Goal: Transaction & Acquisition: Purchase product/service

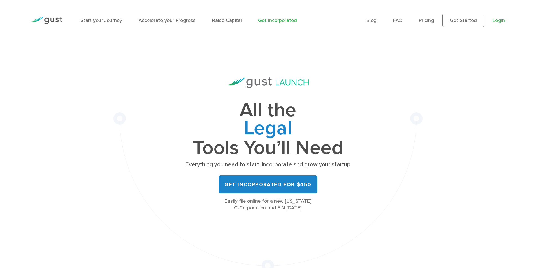
click at [495, 19] on link "Login" at bounding box center [498, 20] width 12 height 6
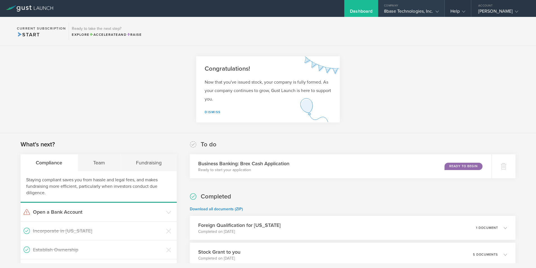
click at [437, 11] on polyline at bounding box center [436, 12] width 3 height 2
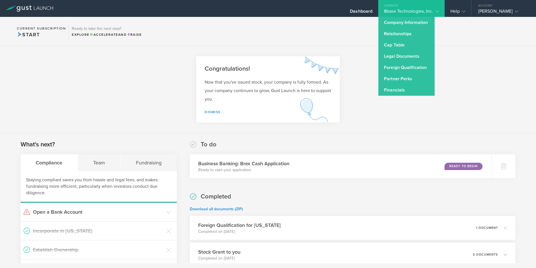
click at [437, 11] on icon at bounding box center [436, 11] width 3 height 3
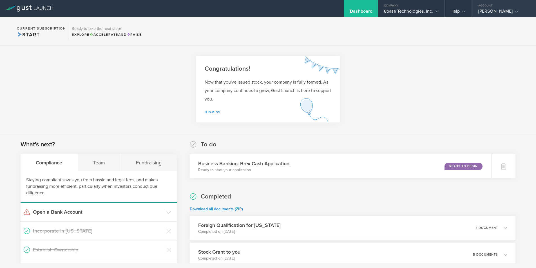
click at [512, 11] on gust-icon at bounding box center [515, 11] width 6 height 6
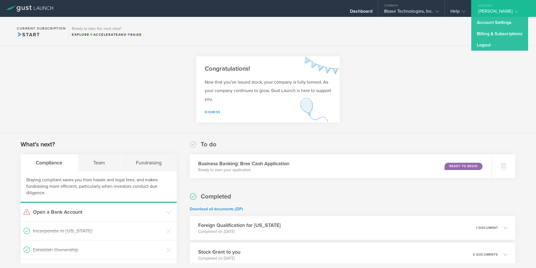
click at [514, 10] on icon at bounding box center [515, 11] width 3 height 3
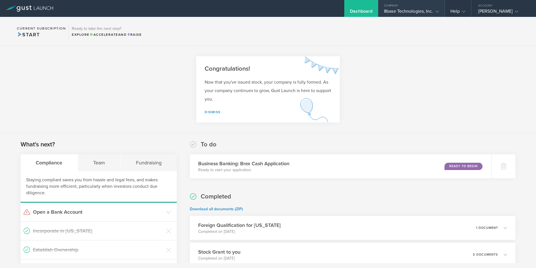
click at [437, 11] on icon at bounding box center [436, 11] width 3 height 3
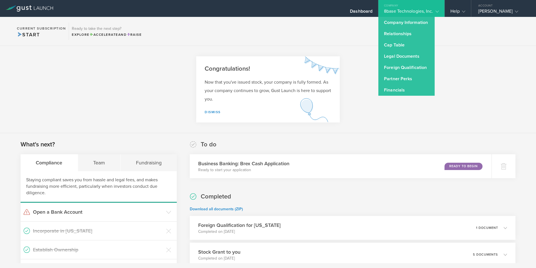
click at [363, 28] on section "Current Subscription Start Ready to take the next step? Explore Accelerate and …" at bounding box center [268, 31] width 536 height 29
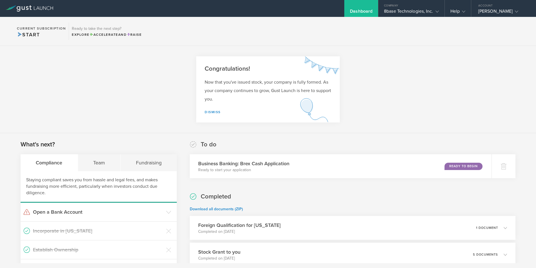
click at [30, 33] on span "Start" at bounding box center [28, 35] width 23 height 6
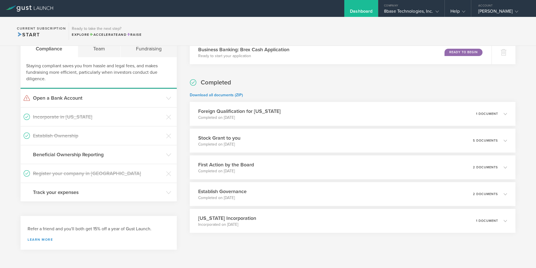
scroll to position [119, 0]
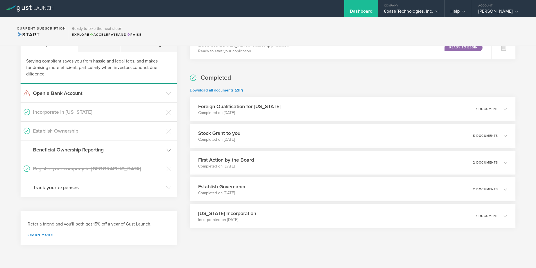
click at [117, 152] on h3 "Beneficial Ownership Reporting" at bounding box center [98, 149] width 130 height 7
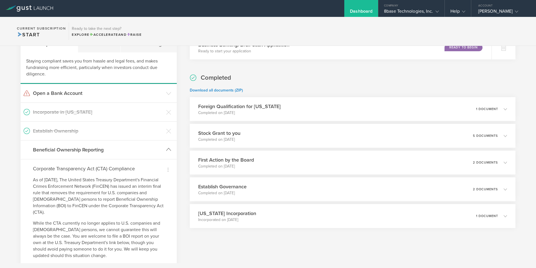
click at [117, 152] on h3 "Beneficial Ownership Reporting" at bounding box center [98, 149] width 130 height 7
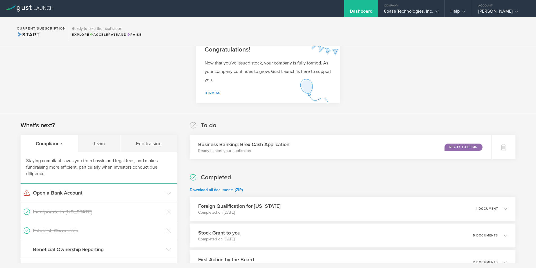
scroll to position [0, 0]
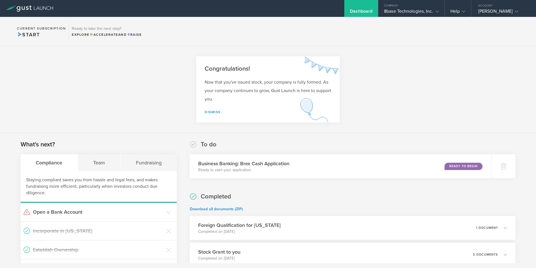
click at [267, 195] on div "Completed Download all documents (ZIP) Foreign Qualification for Florida Comple…" at bounding box center [352, 269] width 325 height 154
click at [214, 111] on link "Dismiss" at bounding box center [212, 112] width 16 height 4
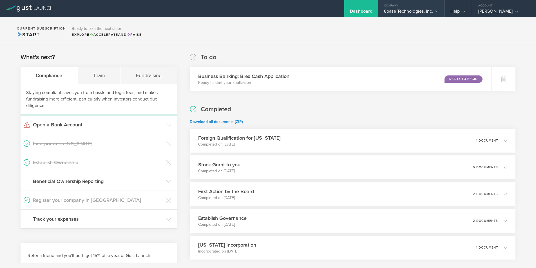
click at [439, 12] on div "8base Technologies, Inc." at bounding box center [411, 12] width 66 height 8
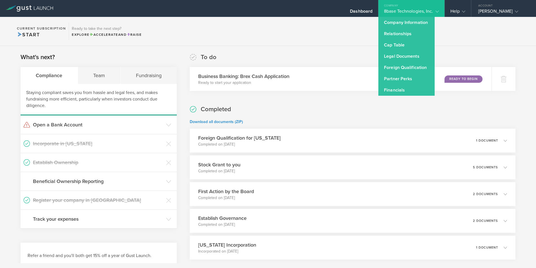
click at [435, 11] on polyline at bounding box center [436, 12] width 3 height 2
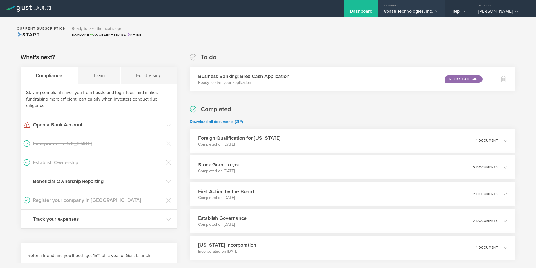
click at [436, 11] on icon at bounding box center [436, 11] width 3 height 3
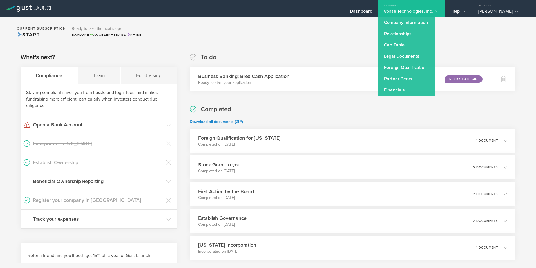
click at [436, 11] on icon at bounding box center [436, 11] width 3 height 3
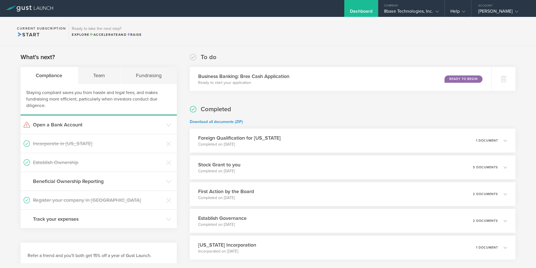
click at [360, 8] on div "Dashboard" at bounding box center [361, 12] width 23 height 8
click at [437, 11] on icon at bounding box center [436, 11] width 3 height 3
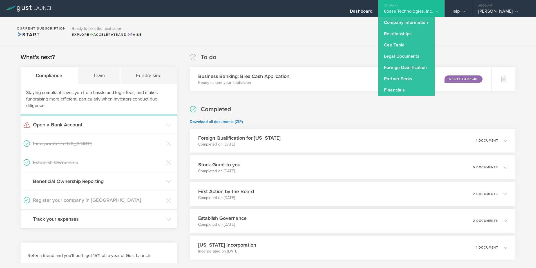
click at [437, 11] on icon at bounding box center [436, 11] width 3 height 3
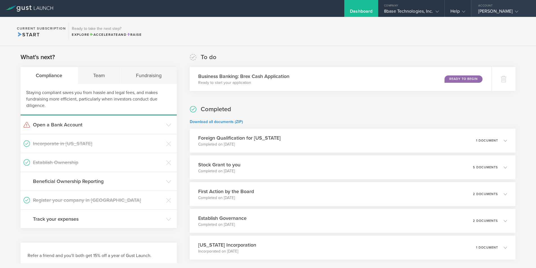
click at [505, 11] on div "Albert Santalo" at bounding box center [502, 12] width 48 height 8
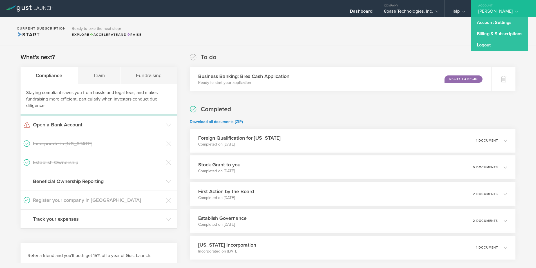
click at [402, 65] on div "To do Business Banking: Brex Cash Application Ready to start your application R…" at bounding box center [352, 72] width 325 height 38
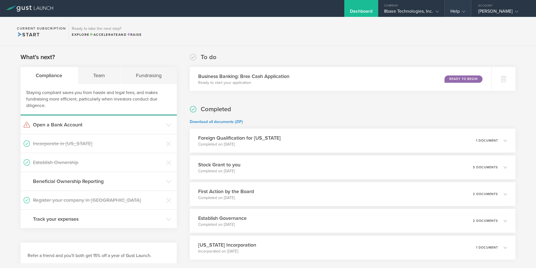
click at [463, 10] on icon at bounding box center [463, 11] width 3 height 3
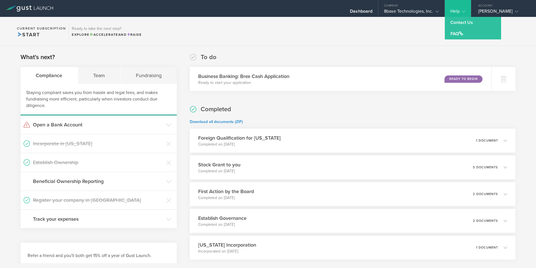
click at [463, 10] on icon at bounding box center [463, 11] width 3 height 3
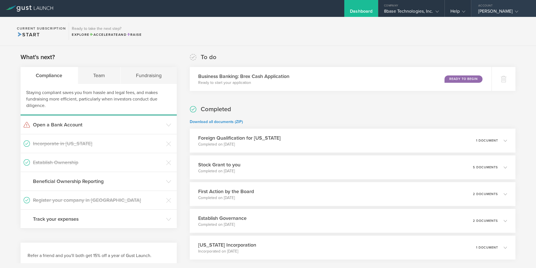
click at [512, 9] on gust-icon at bounding box center [515, 11] width 6 height 6
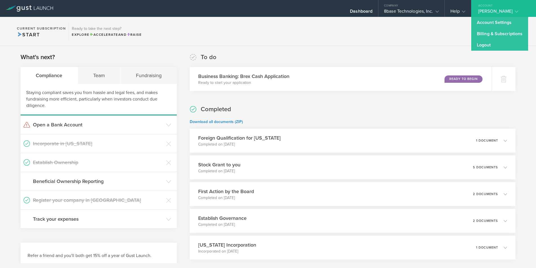
click at [437, 32] on section "Current Subscription Start Ready to take the next step? Explore Accelerate and …" at bounding box center [268, 31] width 536 height 29
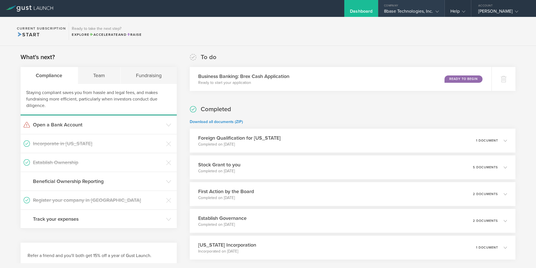
click at [435, 15] on div "8base Technologies, Inc." at bounding box center [411, 12] width 55 height 8
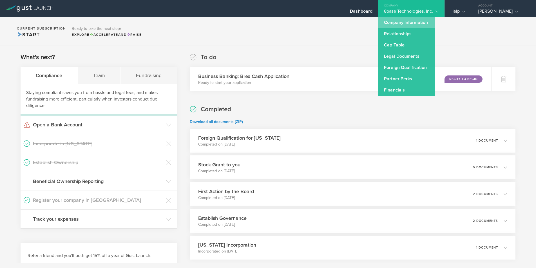
click at [427, 22] on link "Company Information" at bounding box center [406, 22] width 56 height 11
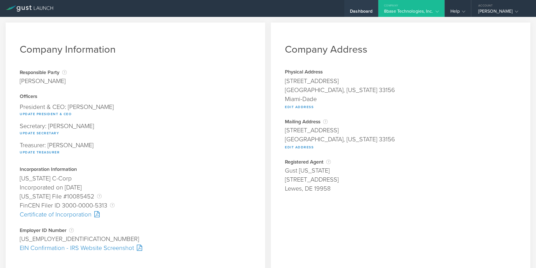
click at [366, 14] on div "Dashboard" at bounding box center [361, 12] width 23 height 8
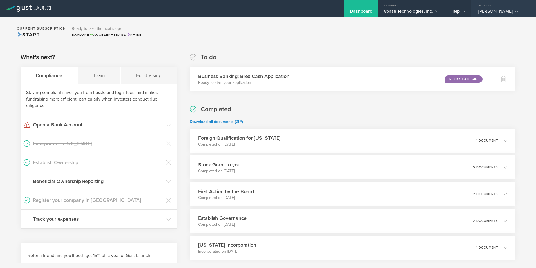
click at [512, 12] on gust-icon at bounding box center [515, 11] width 6 height 6
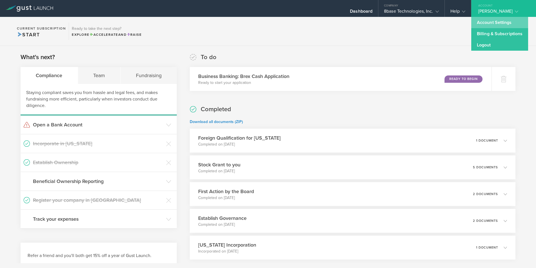
click at [494, 22] on link "Account Settings" at bounding box center [499, 22] width 57 height 11
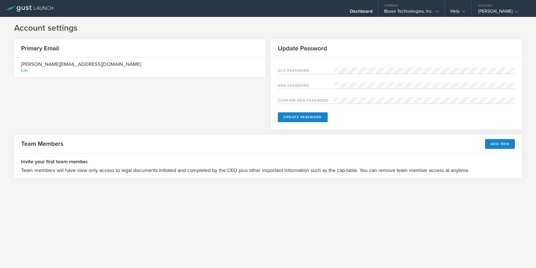
click at [129, 101] on div "Primary Email albert.santalo@gmail.com Edit Update Password Old Password New pa…" at bounding box center [267, 86] width 507 height 95
click at [363, 12] on div "Dashboard" at bounding box center [361, 12] width 23 height 8
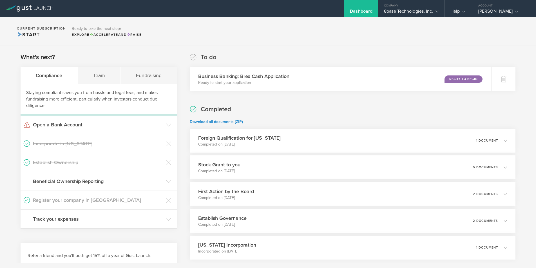
scroll to position [32, 0]
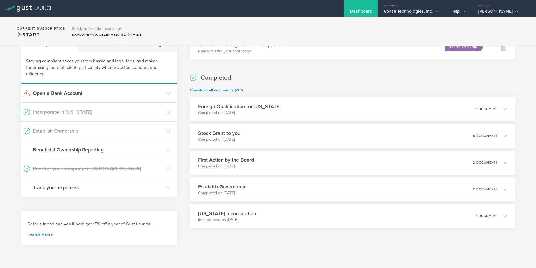
click at [39, 232] on div "Refer a friend and you'll both get 15% off a year of Gust Launch. Learn more" at bounding box center [99, 228] width 142 height 15
click at [39, 234] on link "Learn more" at bounding box center [99, 234] width 142 height 3
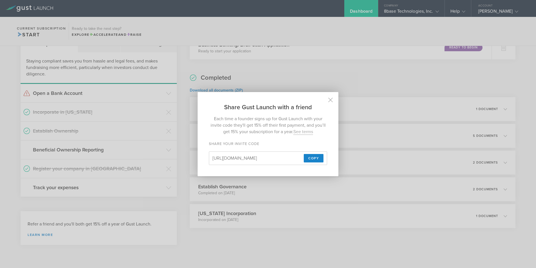
click at [231, 156] on input "https://gust.com/launch?partner_code=679c33cf18714b0002c1fc24" at bounding box center [256, 158] width 89 height 7
click at [312, 157] on span "Copy" at bounding box center [313, 158] width 11 height 8
click at [330, 100] on icon at bounding box center [330, 99] width 5 height 5
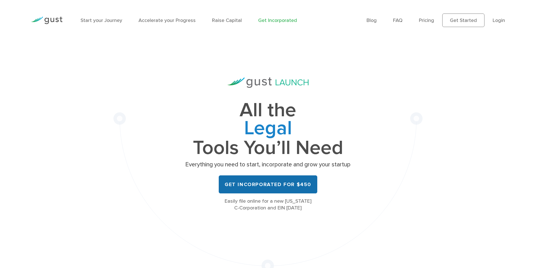
click at [262, 184] on link "Get Incorporated for $450" at bounding box center [268, 184] width 98 height 18
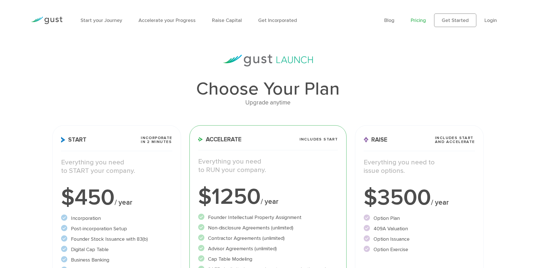
click at [133, 173] on p "Everything you need to START your company." at bounding box center [116, 166] width 111 height 17
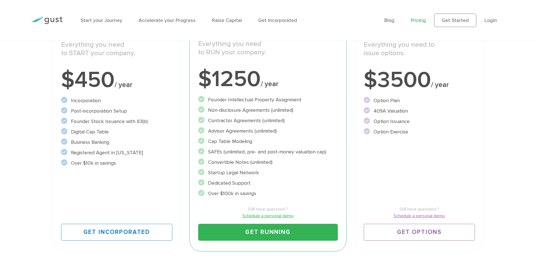
scroll to position [119, 0]
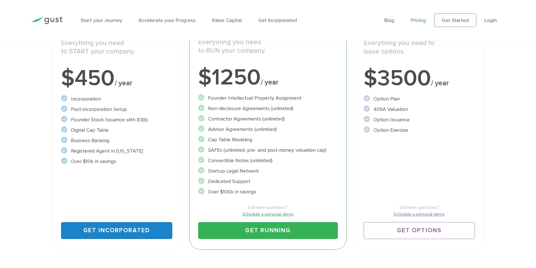
click at [120, 226] on link "Get Incorporated" at bounding box center [116, 230] width 111 height 17
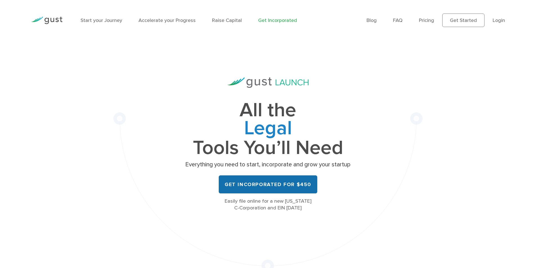
click at [269, 186] on link "Get Incorporated for $450" at bounding box center [268, 184] width 98 height 18
